Goal: Task Accomplishment & Management: Use online tool/utility

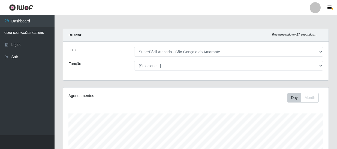
select select "408"
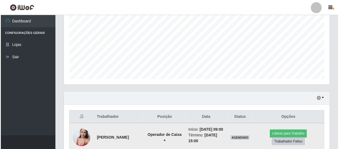
scroll to position [141, 0]
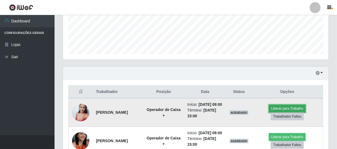
click at [300, 110] on button "Liberar para Trabalho" at bounding box center [287, 108] width 37 height 8
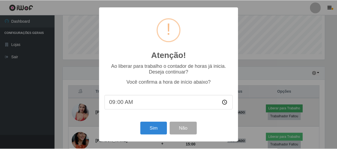
scroll to position [113, 263]
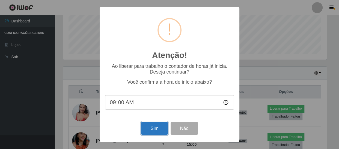
click at [145, 127] on button "Sim" at bounding box center [154, 128] width 26 height 13
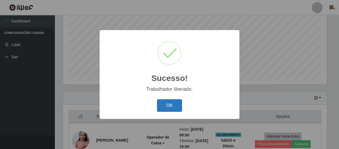
click at [172, 104] on button "OK" at bounding box center [169, 105] width 25 height 13
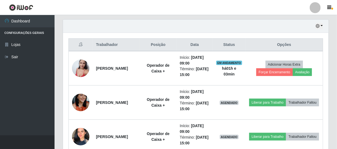
scroll to position [191, 0]
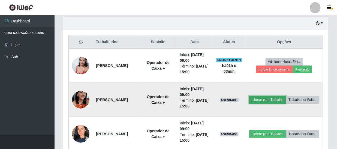
click at [274, 96] on button "Liberar para Trabalho" at bounding box center [267, 100] width 37 height 8
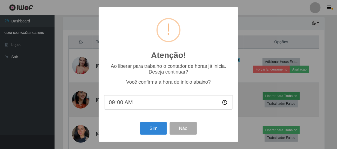
scroll to position [113, 263]
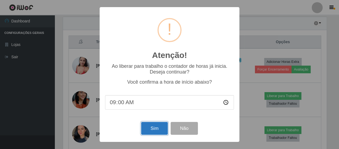
click at [152, 129] on button "Sim" at bounding box center [154, 128] width 26 height 13
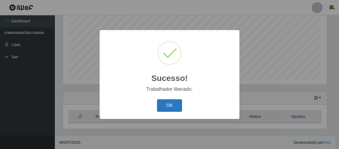
click at [164, 105] on button "OK" at bounding box center [169, 105] width 25 height 13
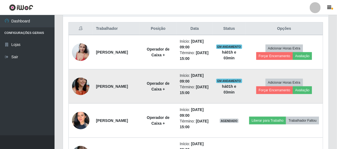
scroll to position [215, 0]
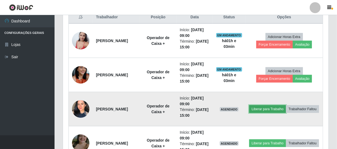
click at [273, 105] on button "Liberar para Trabalho" at bounding box center [267, 109] width 37 height 8
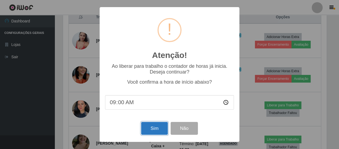
click at [154, 130] on button "Sim" at bounding box center [154, 128] width 26 height 13
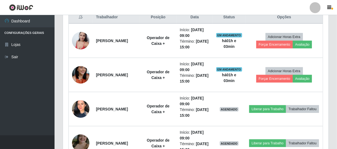
scroll to position [0, 0]
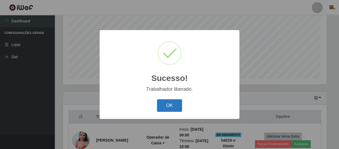
click at [178, 102] on button "OK" at bounding box center [169, 105] width 25 height 13
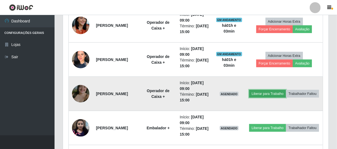
click at [275, 90] on button "Liberar para Trabalho" at bounding box center [267, 94] width 37 height 8
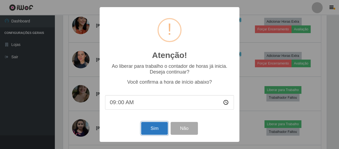
click at [156, 127] on button "Sim" at bounding box center [154, 128] width 26 height 13
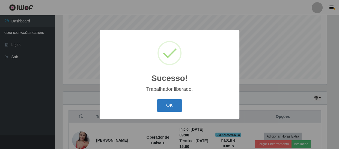
click at [163, 102] on button "OK" at bounding box center [169, 105] width 25 height 13
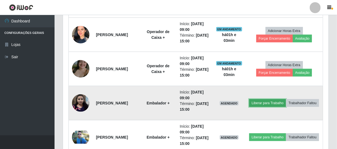
click at [275, 99] on button "Liberar para Trabalho" at bounding box center [267, 103] width 37 height 8
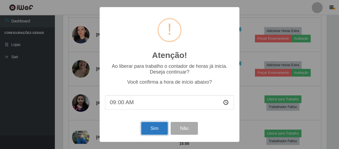
click at [154, 129] on button "Sim" at bounding box center [154, 128] width 26 height 13
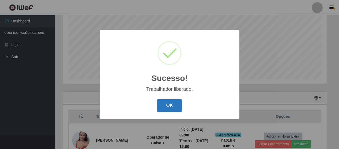
click at [171, 105] on button "OK" at bounding box center [169, 105] width 25 height 13
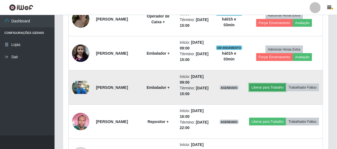
click at [275, 83] on button "Liberar para Trabalho" at bounding box center [267, 87] width 37 height 8
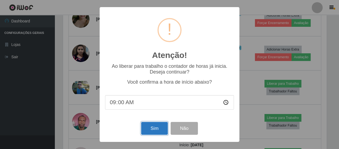
click at [155, 127] on button "Sim" at bounding box center [154, 128] width 26 height 13
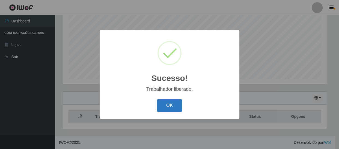
click at [173, 99] on button "OK" at bounding box center [169, 105] width 25 height 13
